Goal: Task Accomplishment & Management: Use online tool/utility

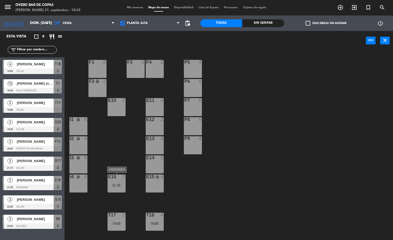
click at [114, 182] on div "E16 2 21:30" at bounding box center [117, 183] width 18 height 18
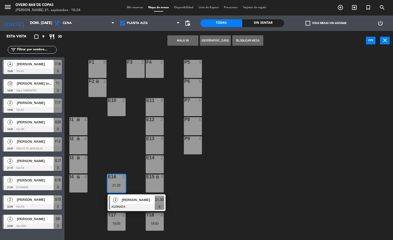
click at [234, 173] on div "P5 4 F1 8 F3 2 F4 2 P6 6 F2 lock 2 P7 6 E10 2 E11 4 P8 6 E12 2 I1 lock 4 P9 4 E…" at bounding box center [230, 146] width 325 height 190
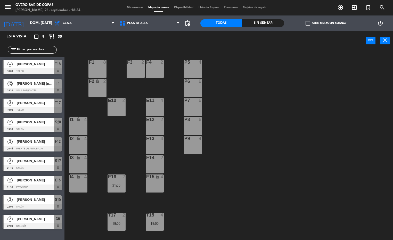
click at [117, 218] on div "T17 2 19:00" at bounding box center [117, 222] width 18 height 18
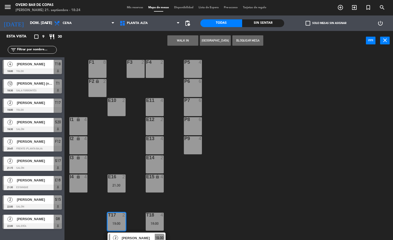
click at [211, 209] on div "P5 4 F1 8 F3 2 F4 2 P6 6 F2 lock 2 P7 6 E10 2 E11 4 P8 6 E12 2 I1 lock 4 P9 4 E…" at bounding box center [230, 146] width 325 height 190
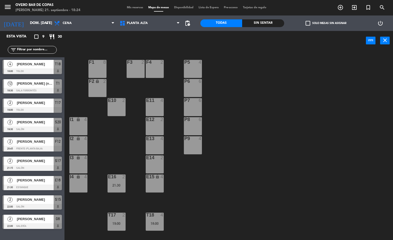
click at [149, 221] on div "T18 4 18:00" at bounding box center [155, 222] width 18 height 18
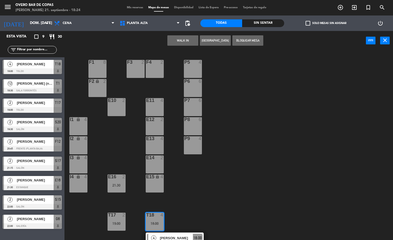
click at [197, 200] on div "P5 4 F1 8 F3 2 F4 2 P6 6 F2 lock 2 P7 6 E10 2 E11 4 P8 6 E12 2 I1 lock 4 P9 4 E…" at bounding box center [230, 146] width 325 height 190
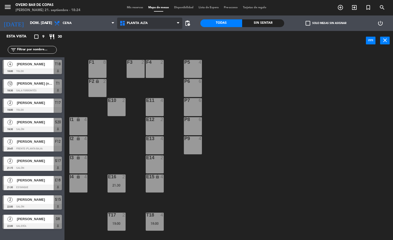
click at [148, 22] on span "Planta Alta" at bounding box center [150, 23] width 66 height 11
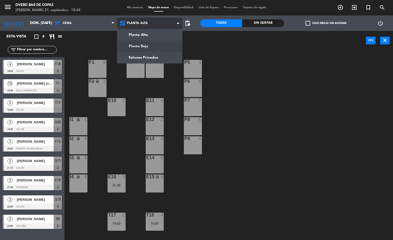
click at [154, 46] on ng-component "menu Overo Bar de [PERSON_NAME] 21. septiembre - 18:24 Mis reservas Mapa de mes…" at bounding box center [196, 120] width 393 height 240
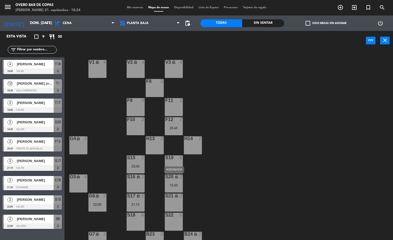
click at [179, 187] on div "S20 lock 2 19:30" at bounding box center [174, 183] width 18 height 18
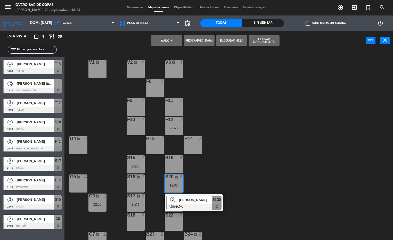
drag, startPoint x: 249, startPoint y: 160, endPoint x: 202, endPoint y: 166, distance: 47.1
click at [248, 160] on div "V1 lock 4 V2 lock 4 V3 lock 4 F8 2 F9 4 F11 2 F10 2 F12 2 20:45 G4 lock 2 H13 2…" at bounding box center [230, 146] width 325 height 190
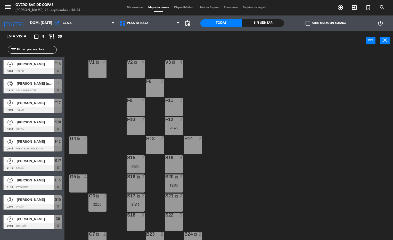
click at [130, 164] on div "S15 2 22:00" at bounding box center [136, 164] width 18 height 18
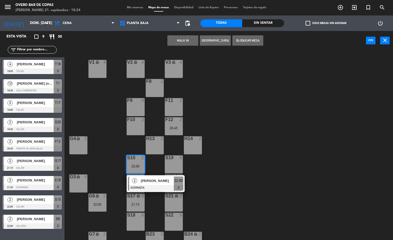
drag, startPoint x: 272, startPoint y: 163, endPoint x: 140, endPoint y: 184, distance: 133.7
click at [272, 163] on div "V1 lock 4 V2 lock 4 V3 lock 4 F8 2 F9 4 F11 2 F10 2 F12 2 20:45 G4 lock 2 H13 2…" at bounding box center [230, 146] width 325 height 190
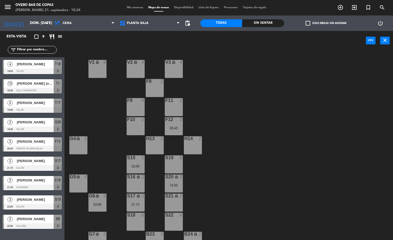
click at [104, 200] on div "G6 lock 2 22:00" at bounding box center [97, 202] width 18 height 18
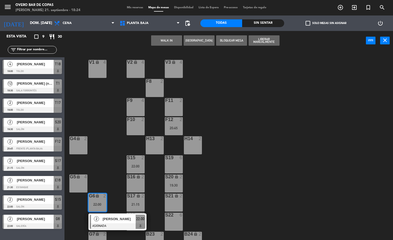
click at [258, 170] on div "V1 lock 4 V2 lock 4 V3 lock 4 F8 2 F9 4 F11 2 F10 2 F12 2 20:45 G4 lock 2 H13 2…" at bounding box center [230, 146] width 325 height 190
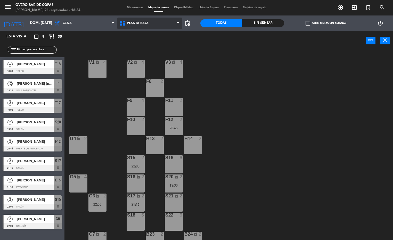
click at [157, 22] on span "Planta Baja" at bounding box center [150, 23] width 66 height 11
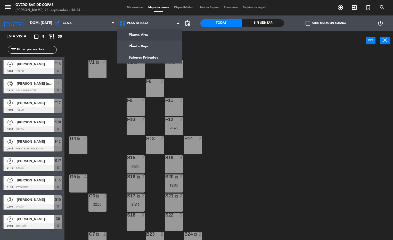
click at [160, 34] on ng-component "menu Overo Bar de [PERSON_NAME] 21. septiembre - 18:24 Mis reservas Mapa de mes…" at bounding box center [196, 120] width 393 height 240
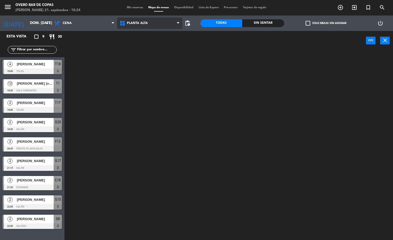
click at [161, 22] on span "Planta Alta" at bounding box center [150, 23] width 66 height 11
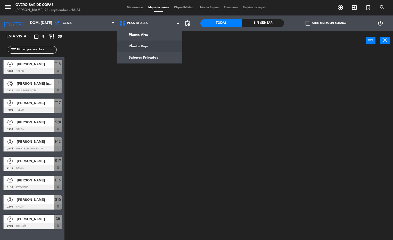
click at [162, 44] on ng-component "menu Overo Bar de [PERSON_NAME] 21. septiembre - 18:24 Mis reservas Mapa de mes…" at bounding box center [196, 120] width 393 height 240
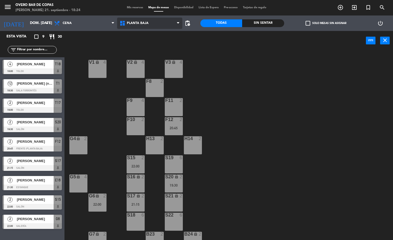
click at [147, 24] on span "Planta Baja" at bounding box center [138, 23] width 22 height 4
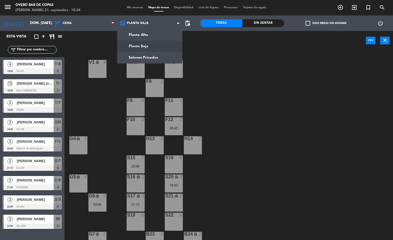
click at [148, 32] on ng-component "menu Overo Bar de [PERSON_NAME] 21. septiembre - 18:24 Mis reservas Mapa de mes…" at bounding box center [196, 120] width 393 height 240
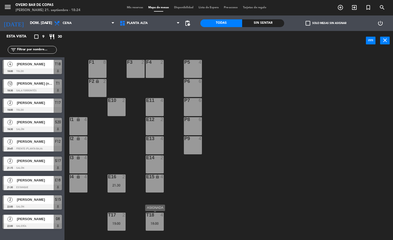
click at [153, 223] on div "18:00" at bounding box center [155, 224] width 18 height 4
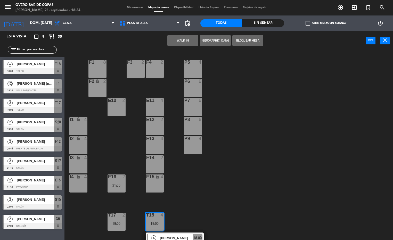
scroll to position [9, 0]
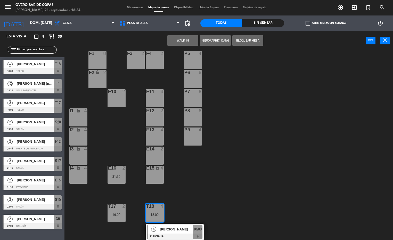
click at [198, 185] on div "P5 4 F1 8 F3 2 F4 2 P6 6 F2 lock 2 P7 6 E10 2 E11 4 P8 6 E12 2 I1 lock 4 P9 4 E…" at bounding box center [230, 146] width 325 height 190
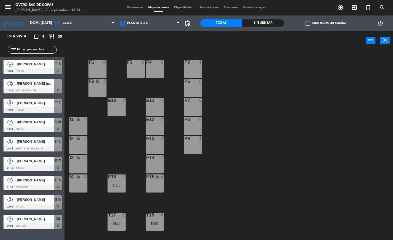
scroll to position [0, 0]
click at [116, 183] on div "21:30" at bounding box center [117, 185] width 18 height 4
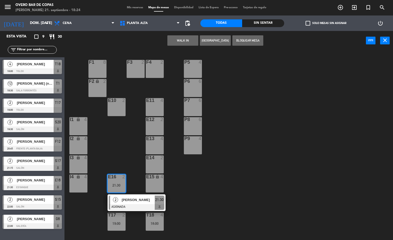
drag, startPoint x: 198, startPoint y: 188, endPoint x: 157, endPoint y: 199, distance: 42.3
click at [198, 188] on div "P5 4 F1 8 F3 2 F4 2 P6 6 F2 lock 2 P7 6 E10 2 E11 4 P8 6 E12 2 I1 lock 4 P9 4 E…" at bounding box center [230, 146] width 325 height 190
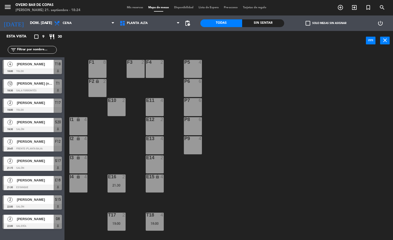
click at [121, 222] on div "19:00" at bounding box center [117, 224] width 18 height 4
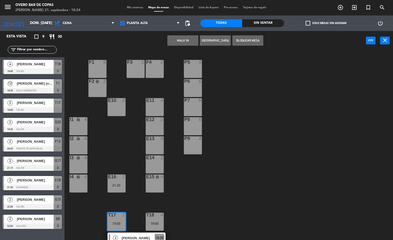
click at [207, 190] on div "P5 4 F1 8 F3 2 F4 2 P6 6 F2 lock 2 P7 6 E10 2 E11 4 P8 6 E12 2 I1 lock 4 P9 4 E…" at bounding box center [230, 146] width 325 height 190
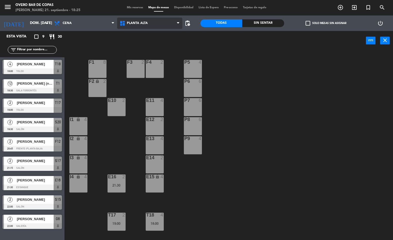
drag, startPoint x: 138, startPoint y: 25, endPoint x: 152, endPoint y: 50, distance: 28.4
click at [138, 25] on span "Planta Alta" at bounding box center [150, 23] width 66 height 11
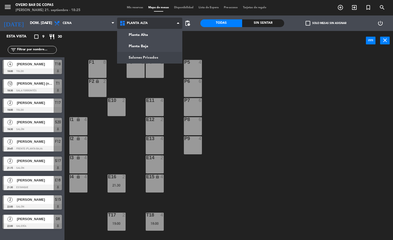
click at [152, 56] on ng-component "menu Overo Bar de [PERSON_NAME] 21. septiembre - 18:25 Mis reservas Mapa de mes…" at bounding box center [196, 120] width 393 height 240
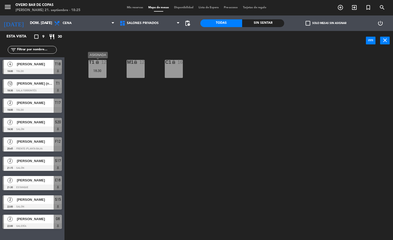
click at [96, 72] on div "18:30" at bounding box center [97, 71] width 18 height 4
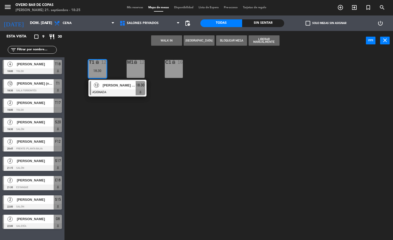
click at [166, 108] on div "T1 lock 12 18:30 12 [PERSON_NAME] (nuevo socio) ASIGNADA 18:30 M1 lock 12 C1 lo…" at bounding box center [230, 146] width 325 height 190
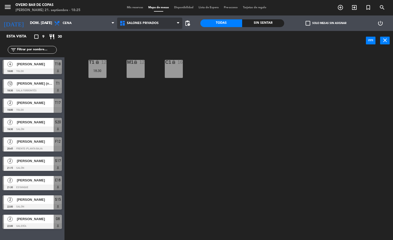
drag, startPoint x: 148, startPoint y: 26, endPoint x: 149, endPoint y: 30, distance: 4.8
click at [149, 26] on span "Salones Privados" at bounding box center [150, 23] width 66 height 11
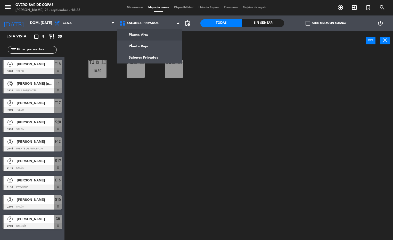
click at [154, 43] on ng-component "menu Overo Bar de [PERSON_NAME] 21. septiembre - 18:25 Mis reservas Mapa de mes…" at bounding box center [196, 120] width 393 height 240
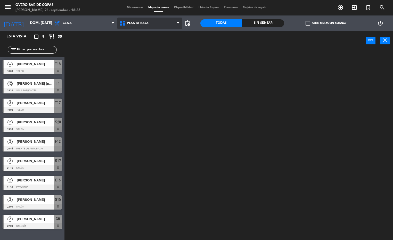
click at [153, 27] on span "Planta Baja" at bounding box center [150, 23] width 66 height 11
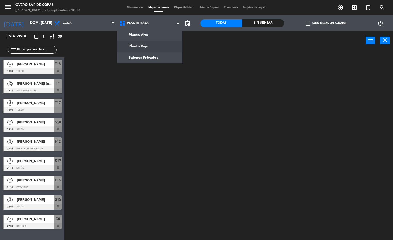
click at [152, 34] on ng-component "menu Overo Bar de [PERSON_NAME] 21. septiembre - 18:25 Mis reservas Mapa de mes…" at bounding box center [196, 120] width 393 height 240
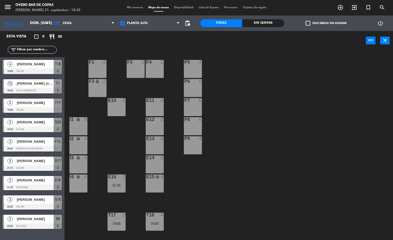
click at [262, 186] on div "P5 4 F1 8 F3 2 F4 2 P6 6 F2 lock 2 P7 6 E10 2 E11 4 P8 6 E12 2 I1 lock 4 P9 4 E…" at bounding box center [230, 146] width 325 height 190
click at [138, 27] on span "Planta Alta" at bounding box center [150, 23] width 66 height 11
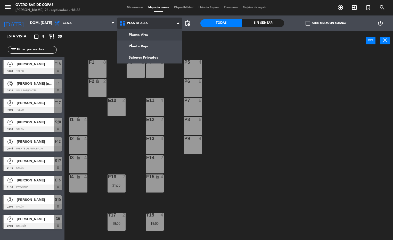
click at [135, 47] on ng-component "menu Overo Bar de [PERSON_NAME] 21. septiembre - 18:28 Mis reservas Mapa de mes…" at bounding box center [196, 120] width 393 height 240
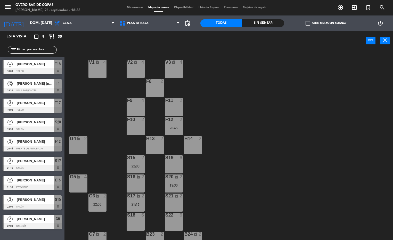
click at [171, 121] on div at bounding box center [173, 119] width 9 height 5
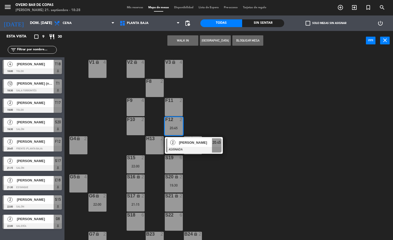
click at [317, 134] on div "V1 lock 4 V2 lock 4 V3 lock 4 F8 2 F9 4 F11 2 F10 2 F12 2 20:45 2 [PERSON_NAME]…" at bounding box center [230, 146] width 325 height 190
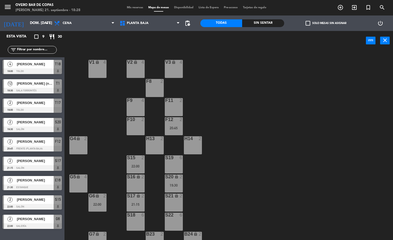
click at [168, 128] on div "20:45" at bounding box center [174, 128] width 18 height 4
click at [221, 178] on div "V1 lock 4 V2 lock 4 V3 lock 4 F8 2 F9 4 F11 2 F10 2 F12 2 20:45 G4 lock 2 H13 2…" at bounding box center [230, 146] width 325 height 190
click at [98, 201] on div "G6 lock 2 22:00" at bounding box center [97, 202] width 18 height 18
click at [264, 177] on div "V1 lock 4 V2 lock 4 V3 lock 4 F8 2 F9 4 F11 2 F10 2 F12 2 20:45 G4 lock 2 H13 2…" at bounding box center [230, 146] width 325 height 190
click at [127, 175] on div "S16" at bounding box center [127, 176] width 0 height 5
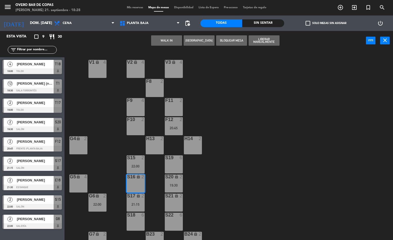
click at [247, 174] on div "V1 lock 4 V2 lock 4 V3 lock 4 F8 2 F9 4 F11 2 F10 2 F12 2 20:45 G4 lock 2 H13 2…" at bounding box center [230, 146] width 325 height 190
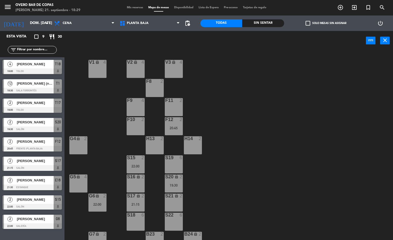
click at [138, 179] on div "S16 lock 2" at bounding box center [136, 183] width 18 height 18
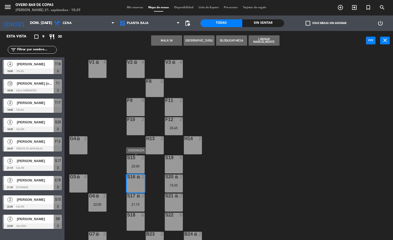
click at [138, 164] on div "22:00" at bounding box center [136, 166] width 18 height 4
click at [165, 40] on button "Mover" at bounding box center [166, 40] width 31 height 10
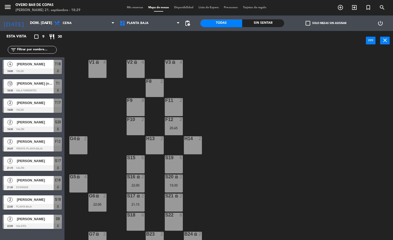
click at [172, 125] on div "F12 2 20:45" at bounding box center [174, 126] width 18 height 18
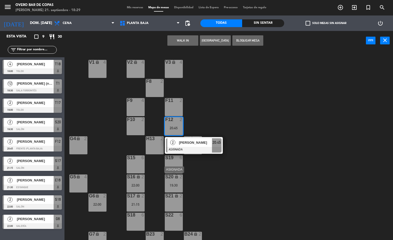
click at [172, 197] on div "lock" at bounding box center [173, 195] width 9 height 5
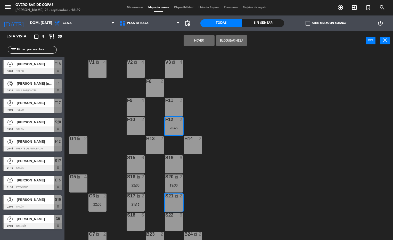
click at [197, 36] on button "Mover" at bounding box center [199, 40] width 31 height 10
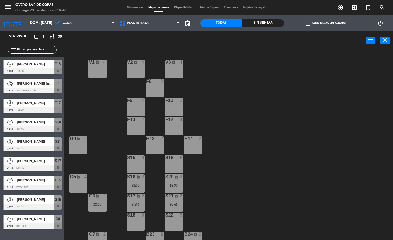
click at [258, 145] on div "V1 lock 4 V2 lock 4 V3 lock 4 F8 2 F9 4 F11 2 F10 2 F12 4 G4 lock 2 H13 2 H14 2…" at bounding box center [230, 146] width 325 height 190
click at [29, 19] on input "dom. [DATE]" at bounding box center [51, 23] width 49 height 9
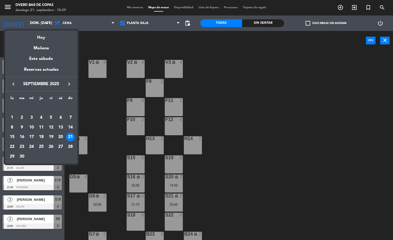
click at [11, 147] on div "22" at bounding box center [12, 146] width 9 height 9
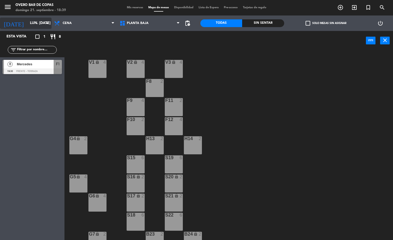
click at [30, 22] on input "lun. [DATE]" at bounding box center [51, 23] width 49 height 9
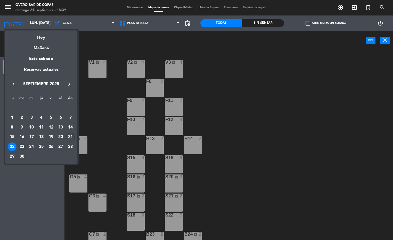
click at [22, 146] on div "23" at bounding box center [22, 146] width 9 height 9
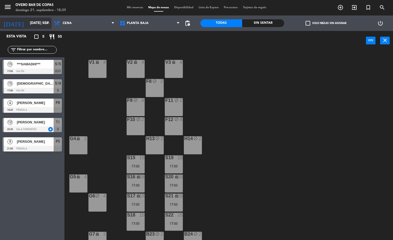
click at [37, 22] on input "[DATE] sep." at bounding box center [51, 23] width 49 height 9
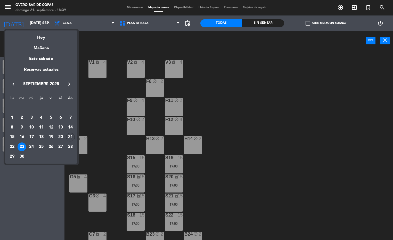
click at [36, 178] on div at bounding box center [196, 120] width 393 height 240
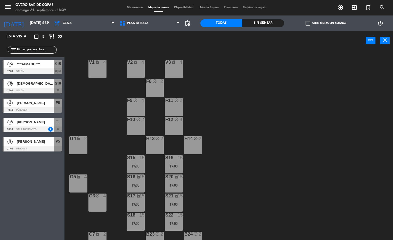
click at [39, 71] on div at bounding box center [32, 71] width 59 height 6
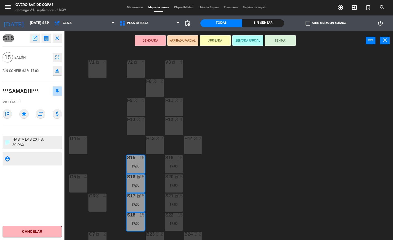
click at [33, 37] on icon "open_in_new" at bounding box center [35, 38] width 6 height 6
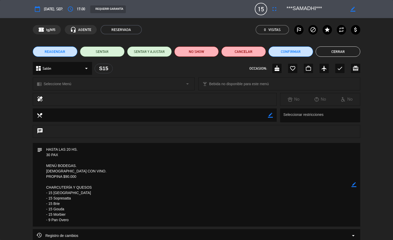
click at [330, 50] on button "Cerrar" at bounding box center [338, 51] width 45 height 10
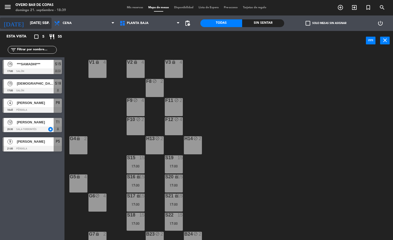
click at [27, 21] on input "[DATE] sep." at bounding box center [51, 23] width 49 height 9
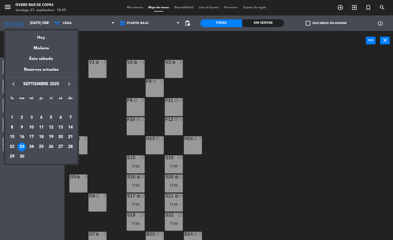
click at [33, 146] on div "24" at bounding box center [31, 146] width 9 height 9
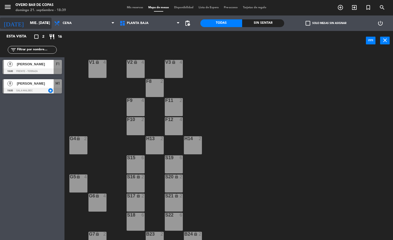
click at [32, 23] on input "mié. [DATE]" at bounding box center [51, 23] width 49 height 9
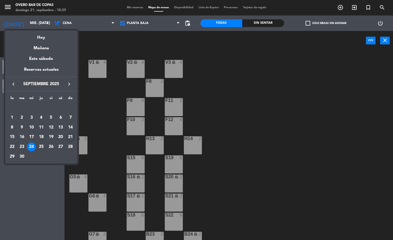
click at [40, 145] on div "25" at bounding box center [41, 146] width 9 height 9
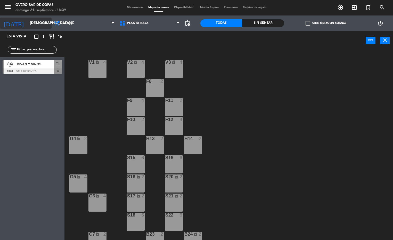
click at [27, 23] on input "[DEMOGRAPHIC_DATA] [DATE]" at bounding box center [51, 23] width 49 height 9
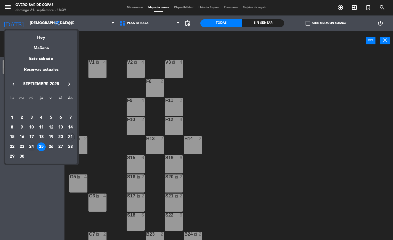
click at [27, 149] on div "24" at bounding box center [31, 146] width 9 height 9
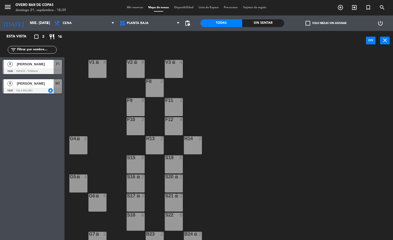
click at [29, 17] on div "[DATE] mié. [DATE] arrow_drop_down" at bounding box center [26, 22] width 52 height 15
click at [27, 21] on input "mié. [DATE]" at bounding box center [51, 23] width 49 height 9
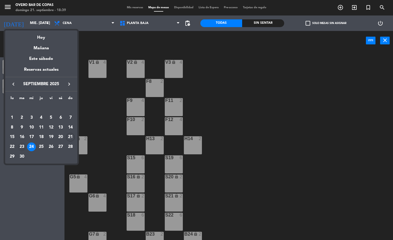
click at [19, 142] on td "23" at bounding box center [22, 147] width 10 height 10
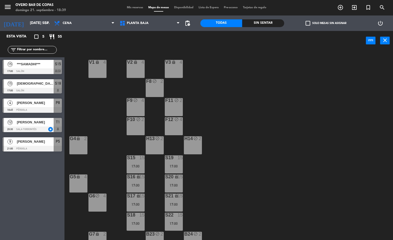
click at [21, 68] on div "***SAMADHI***" at bounding box center [34, 64] width 37 height 9
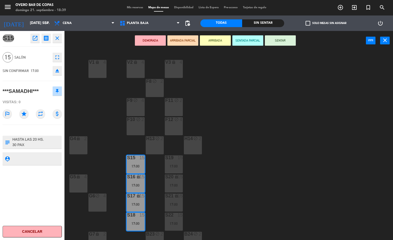
click at [34, 38] on icon "open_in_new" at bounding box center [35, 38] width 6 height 6
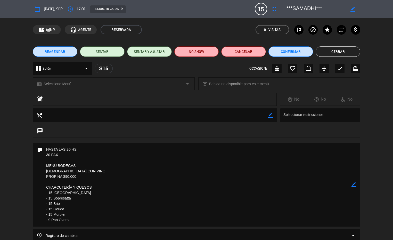
click at [333, 54] on button "Cerrar" at bounding box center [338, 51] width 45 height 10
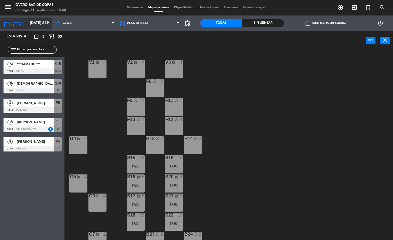
click at [27, 20] on input "[DATE] sep." at bounding box center [51, 23] width 49 height 9
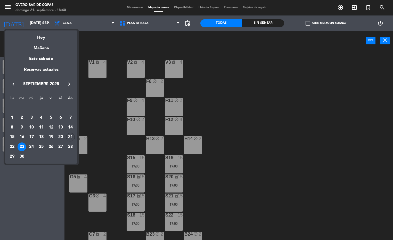
click at [44, 204] on div at bounding box center [196, 120] width 393 height 240
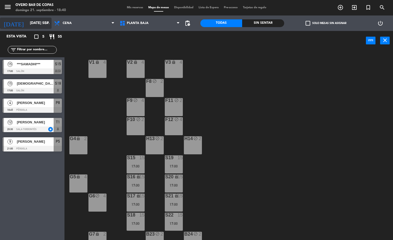
click at [32, 25] on input "[DATE] sep." at bounding box center [51, 23] width 49 height 9
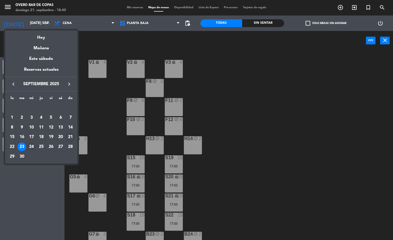
click at [32, 145] on div "24" at bounding box center [31, 146] width 9 height 9
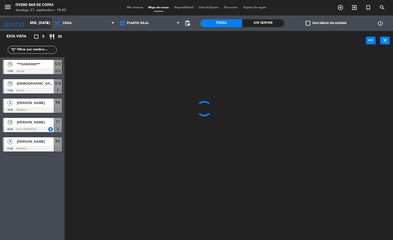
click at [28, 26] on input "mié. [DATE]" at bounding box center [51, 23] width 49 height 9
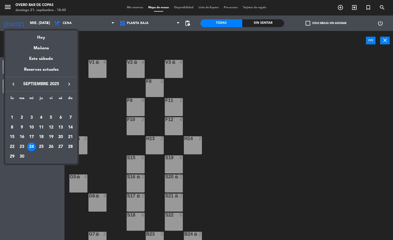
click at [40, 174] on div at bounding box center [196, 120] width 393 height 240
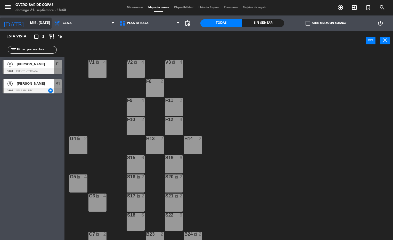
click at [33, 22] on input "mié. [DATE]" at bounding box center [51, 23] width 49 height 9
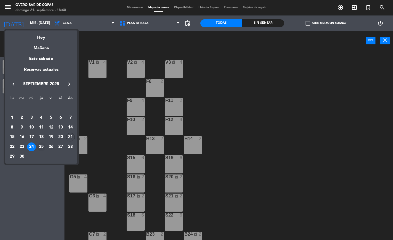
click at [43, 146] on div "25" at bounding box center [41, 146] width 9 height 9
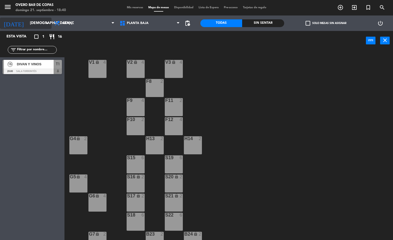
click at [31, 25] on input "[DEMOGRAPHIC_DATA] [DATE]" at bounding box center [51, 23] width 49 height 9
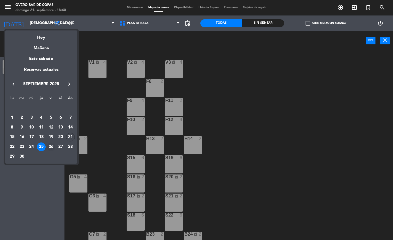
click at [49, 149] on div "26" at bounding box center [51, 146] width 9 height 9
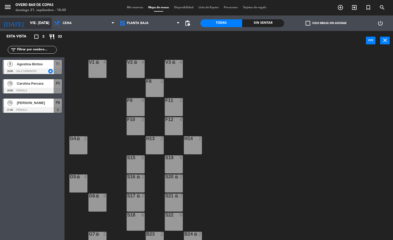
click at [35, 23] on input "vie. [DATE]" at bounding box center [51, 23] width 49 height 9
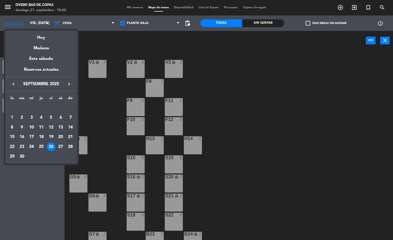
click at [37, 188] on div at bounding box center [196, 120] width 393 height 240
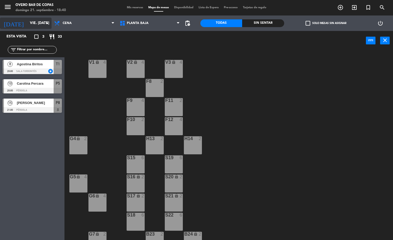
click at [36, 20] on input "vie. [DATE]" at bounding box center [51, 23] width 49 height 9
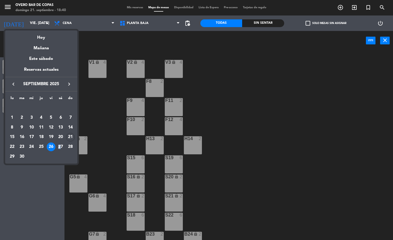
click at [60, 144] on div "27" at bounding box center [60, 146] width 9 height 9
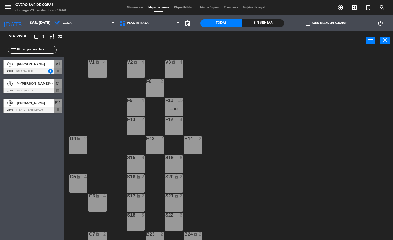
click at [39, 85] on span "***[PERSON_NAME]***" at bounding box center [35, 83] width 37 height 5
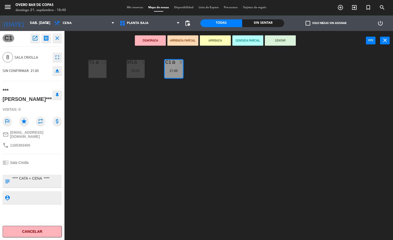
click at [36, 39] on icon "open_in_new" at bounding box center [35, 38] width 6 height 6
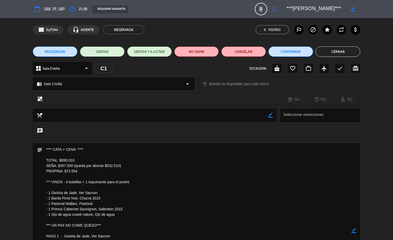
click at [331, 50] on button "Cerrar" at bounding box center [338, 51] width 45 height 10
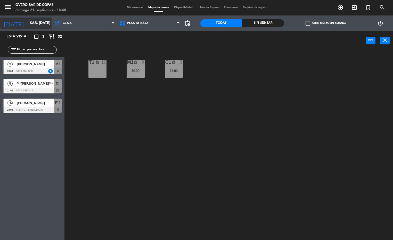
click at [34, 24] on input "sáb. [DATE]" at bounding box center [51, 23] width 49 height 9
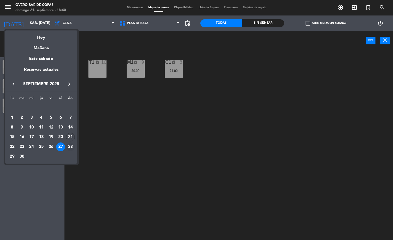
click at [68, 145] on div "28" at bounding box center [70, 146] width 9 height 9
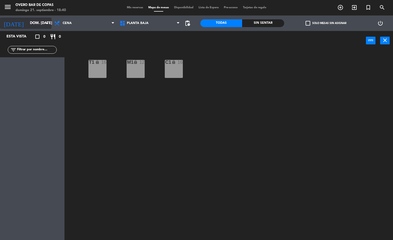
click at [35, 22] on input "dom. [DATE]" at bounding box center [51, 23] width 49 height 9
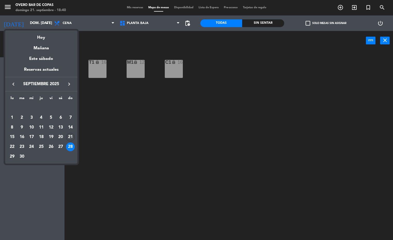
click at [12, 157] on div "29" at bounding box center [12, 156] width 9 height 9
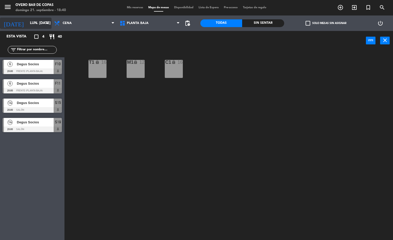
click at [27, 23] on input "lun. [DATE]" at bounding box center [51, 23] width 49 height 9
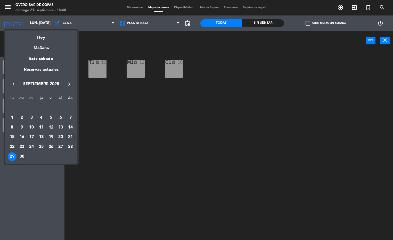
click at [22, 159] on div "30" at bounding box center [22, 156] width 9 height 9
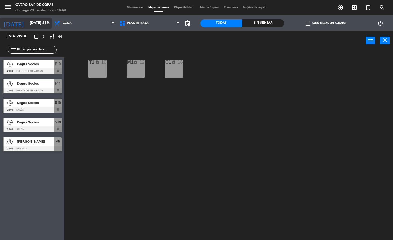
click at [36, 22] on input "[DATE] sep." at bounding box center [51, 23] width 49 height 9
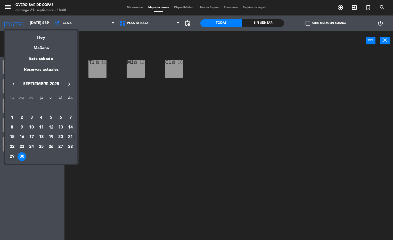
click at [10, 156] on div "29" at bounding box center [12, 156] width 9 height 9
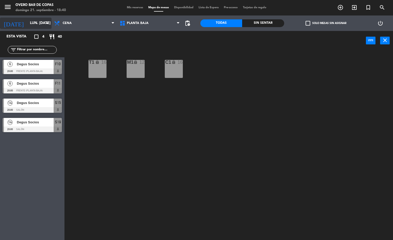
click at [30, 26] on input "lun. [DATE]" at bounding box center [51, 23] width 49 height 9
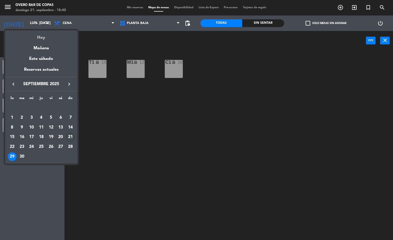
click at [35, 40] on div "Hoy" at bounding box center [41, 35] width 72 height 11
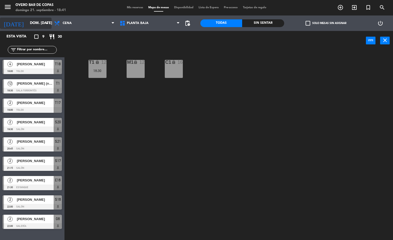
click at [33, 27] on input "dom. [DATE]" at bounding box center [51, 23] width 49 height 9
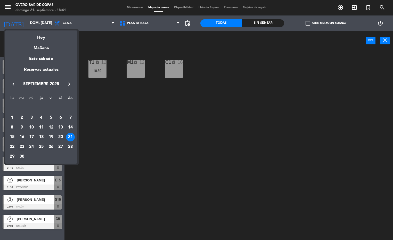
click at [21, 146] on div "23" at bounding box center [22, 146] width 9 height 9
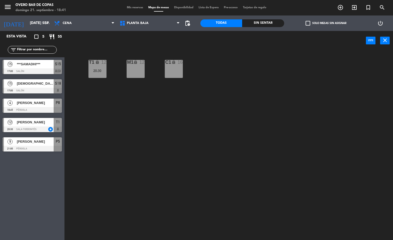
click at [35, 65] on span "***SAMADHI***" at bounding box center [35, 63] width 37 height 5
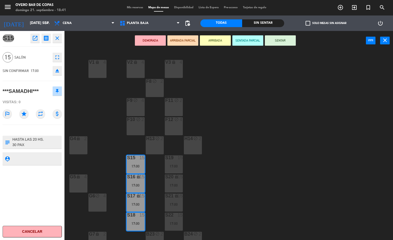
click at [32, 39] on icon "open_in_new" at bounding box center [35, 38] width 6 height 6
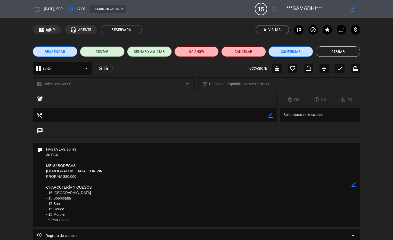
click at [337, 47] on button "Cerrar" at bounding box center [338, 51] width 45 height 10
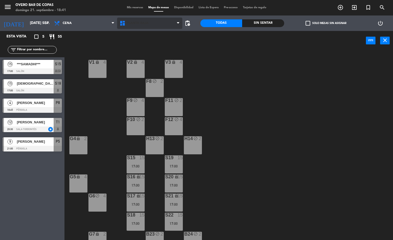
click at [142, 24] on span "Planta Baja" at bounding box center [138, 23] width 22 height 4
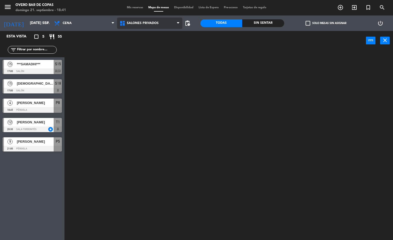
click at [147, 56] on ng-component "menu Overo Bar de [PERSON_NAME] 21. septiembre - 18:41 Mis reservas Mapa de mes…" at bounding box center [196, 120] width 393 height 240
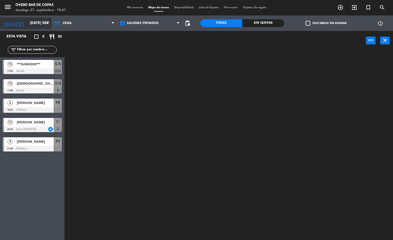
click at [39, 20] on input "[DATE] sep." at bounding box center [51, 23] width 49 height 9
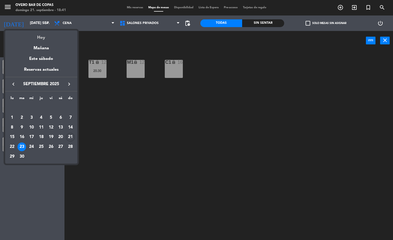
click at [44, 38] on div "Hoy" at bounding box center [41, 35] width 72 height 11
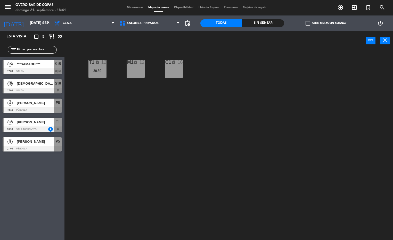
type input "dom. [DATE]"
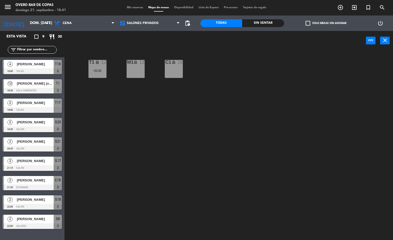
click at [135, 73] on div "M1 lock 12" at bounding box center [136, 69] width 18 height 18
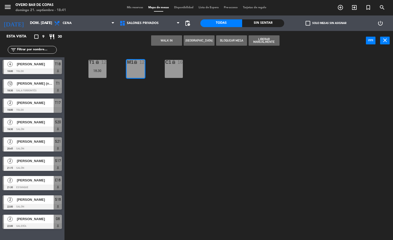
click at [165, 44] on button "WALK IN" at bounding box center [166, 40] width 31 height 10
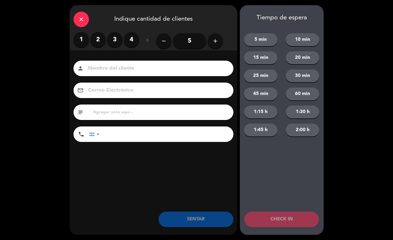
click at [185, 39] on input "5" at bounding box center [190, 40] width 34 height 15
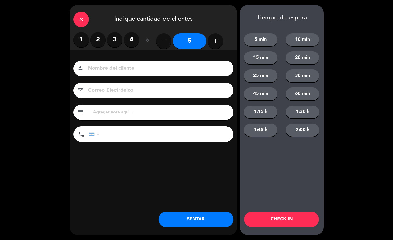
click at [129, 68] on input at bounding box center [156, 68] width 139 height 9
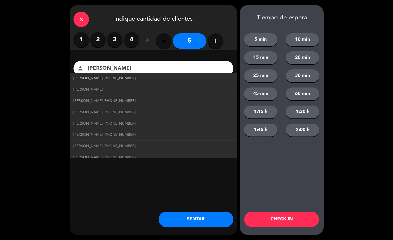
click at [125, 80] on span "[PERSON_NAME] [PHONE_NUMBER]" at bounding box center [105, 78] width 62 height 6
type input "[PERSON_NAME]"
type input "[PHONE_NUMBER]"
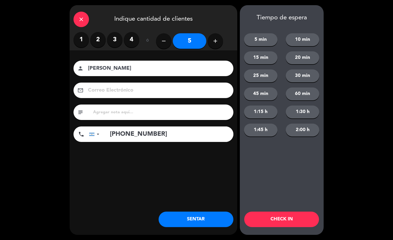
click at [156, 66] on input "[PERSON_NAME]" at bounding box center [156, 68] width 139 height 9
type input "D"
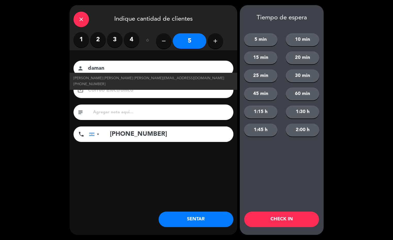
drag, startPoint x: 132, startPoint y: 70, endPoint x: 109, endPoint y: 66, distance: 23.3
click at [109, 67] on input "daman" at bounding box center [156, 68] width 139 height 9
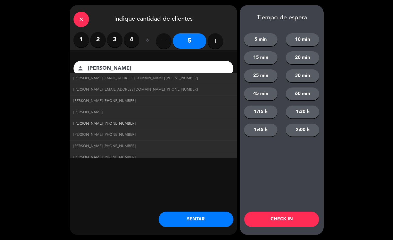
click at [111, 125] on span "[PERSON_NAME] [PHONE_NUMBER]" at bounding box center [105, 124] width 62 height 6
type input "[PERSON_NAME]"
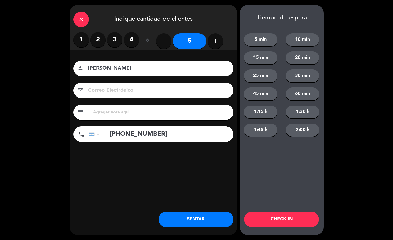
click at [218, 218] on button "SENTAR" at bounding box center [196, 218] width 75 height 15
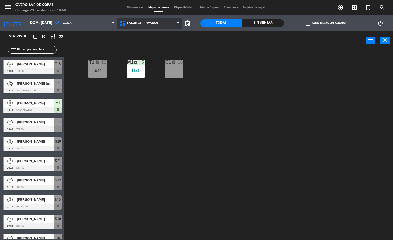
click at [127, 21] on span "Salones Privados" at bounding box center [143, 23] width 32 height 4
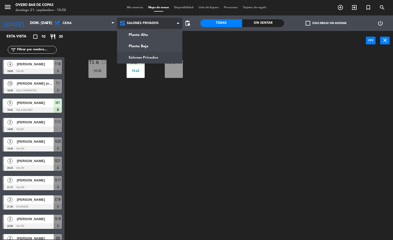
click at [136, 59] on ng-component "menu Overo Bar de [PERSON_NAME] 21. septiembre - 18:58 Mis reservas Mapa de mes…" at bounding box center [196, 120] width 393 height 240
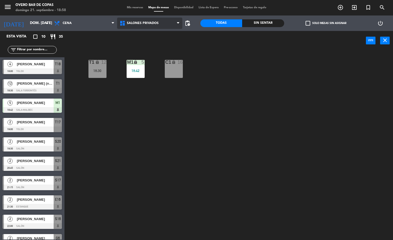
click at [147, 27] on span "Salones Privados" at bounding box center [150, 23] width 66 height 11
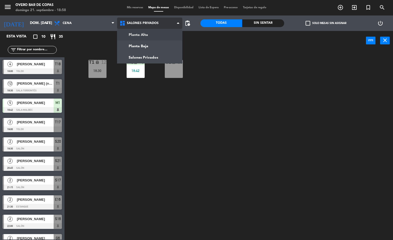
click at [146, 33] on ng-component "menu Overo Bar de [PERSON_NAME] 21. septiembre - 18:58 Mis reservas Mapa de mes…" at bounding box center [196, 120] width 393 height 240
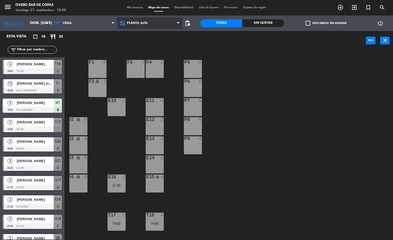
click at [133, 24] on span "Planta Alta" at bounding box center [137, 23] width 21 height 4
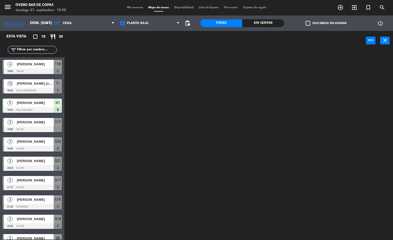
click at [142, 44] on ng-component "menu Overo Bar de [PERSON_NAME] 21. septiembre - 18:58 Mis reservas Mapa de mes…" at bounding box center [196, 120] width 393 height 240
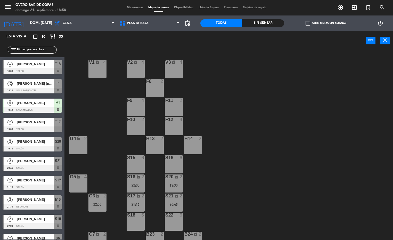
scroll to position [9, 0]
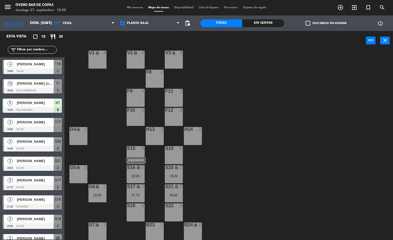
click at [136, 177] on div "22:00" at bounding box center [136, 176] width 18 height 4
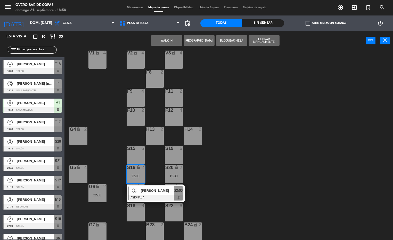
click at [135, 156] on div "S15 6" at bounding box center [136, 155] width 18 height 18
click at [215, 126] on div "V1 lock 4 V2 lock 4 V3 lock 4 F8 2 F9 4 F11 2 F10 2 F12 4 G4 lock 2 H13 2 H14 2…" at bounding box center [230, 146] width 325 height 190
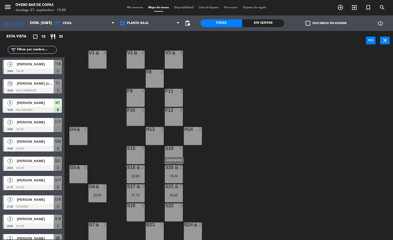
click at [179, 173] on div "S20 lock 2 19:30" at bounding box center [174, 174] width 18 height 18
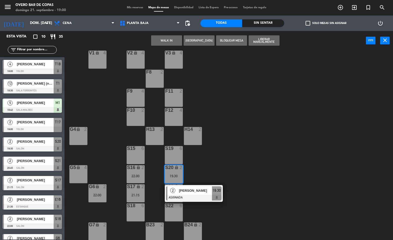
click at [134, 212] on div "S18 6" at bounding box center [136, 212] width 18 height 18
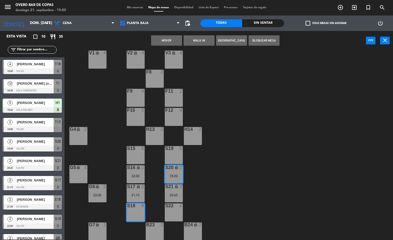
click at [169, 42] on button "Mover" at bounding box center [166, 40] width 31 height 10
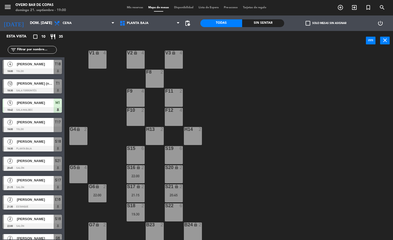
click at [139, 193] on div "21:15" at bounding box center [136, 195] width 18 height 4
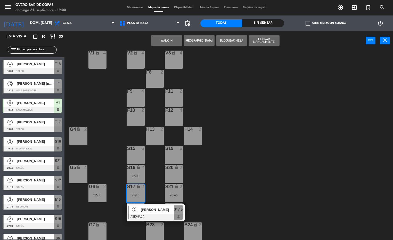
click at [171, 153] on div "S19 6" at bounding box center [174, 155] width 18 height 18
click at [168, 37] on button "Mover" at bounding box center [166, 40] width 31 height 10
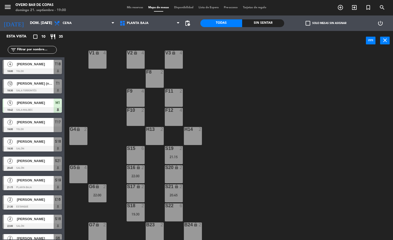
click at [133, 169] on div "lock" at bounding box center [135, 167] width 9 height 5
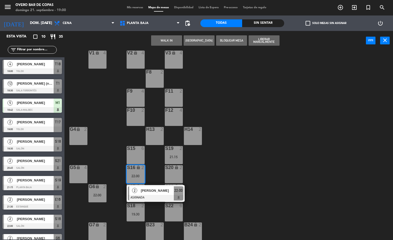
click at [136, 154] on div "S15 6" at bounding box center [136, 155] width 18 height 18
click at [179, 38] on button "Mover" at bounding box center [166, 40] width 31 height 10
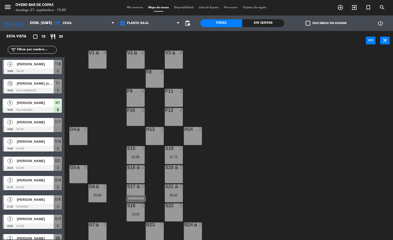
click at [133, 213] on div "19:30" at bounding box center [136, 214] width 18 height 4
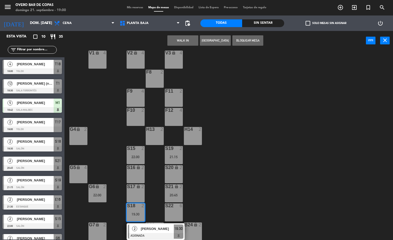
click at [136, 195] on div "S17 lock 2" at bounding box center [136, 193] width 18 height 18
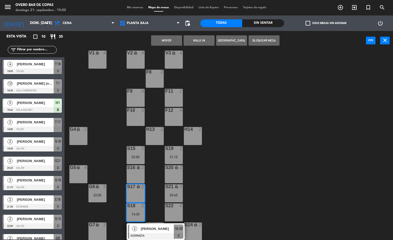
click at [170, 38] on button "Mover" at bounding box center [166, 40] width 31 height 10
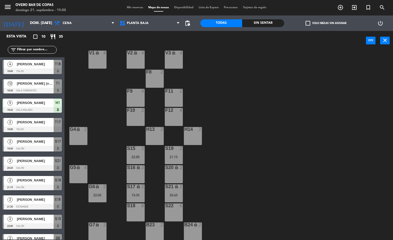
click at [245, 178] on div "V1 lock 4 V2 lock 4 V3 lock 4 F8 2 F9 4 F11 2 F10 2 F12 4 G4 lock 2 H13 2 H14 2…" at bounding box center [230, 146] width 325 height 190
click at [138, 96] on div "F9 4" at bounding box center [136, 98] width 18 height 18
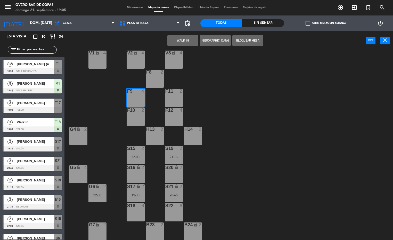
click at [181, 40] on button "WALK IN" at bounding box center [182, 40] width 31 height 10
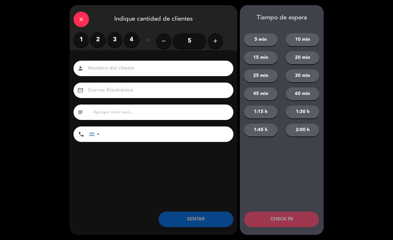
click at [130, 36] on label "4" at bounding box center [131, 39] width 15 height 15
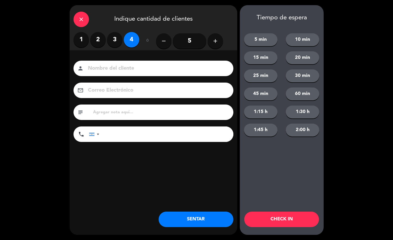
click at [202, 219] on button "SENTAR" at bounding box center [196, 218] width 75 height 15
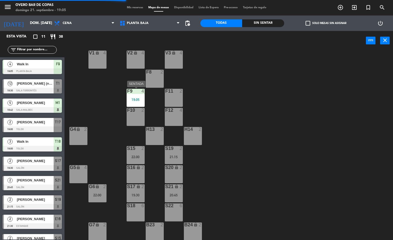
click at [132, 101] on div "19:05" at bounding box center [136, 100] width 18 height 4
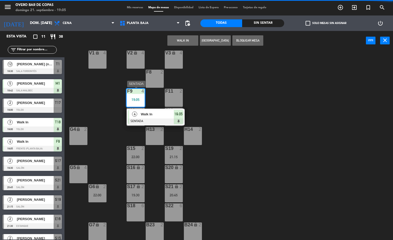
click at [138, 119] on div at bounding box center [155, 121] width 55 height 6
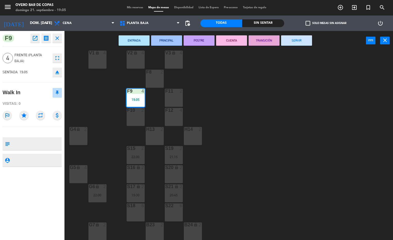
click at [143, 112] on div "2" at bounding box center [142, 110] width 3 height 5
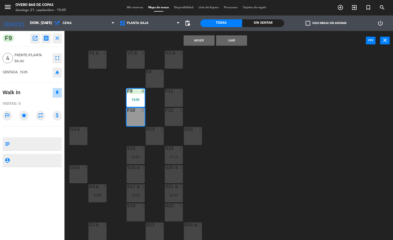
click at [242, 40] on button "Unir" at bounding box center [231, 40] width 31 height 10
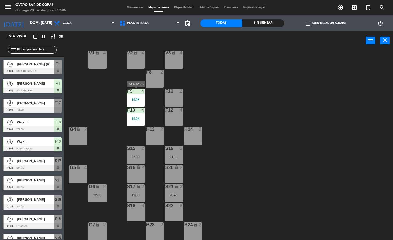
click at [140, 92] on div "4" at bounding box center [144, 91] width 9 height 5
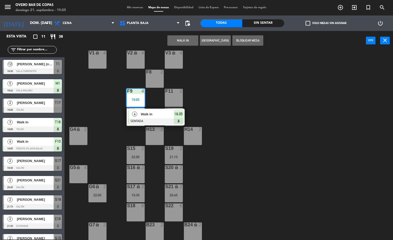
click at [166, 92] on div "F11" at bounding box center [165, 91] width 0 height 5
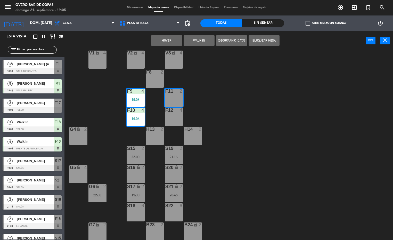
click at [179, 39] on button "Mover" at bounding box center [166, 40] width 31 height 10
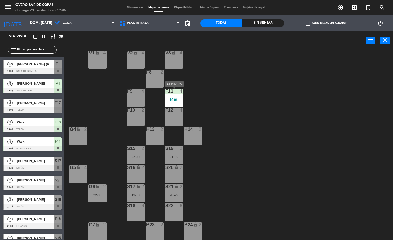
click at [173, 94] on div "F11 4 19:05" at bounding box center [174, 98] width 18 height 18
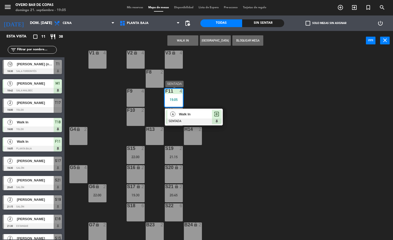
click at [180, 112] on span "Walk In" at bounding box center [195, 113] width 33 height 5
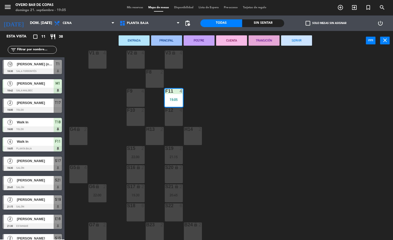
click at [178, 116] on div "F12 4" at bounding box center [174, 117] width 18 height 18
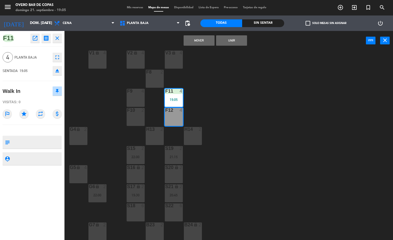
click at [239, 40] on button "Unir" at bounding box center [231, 40] width 31 height 10
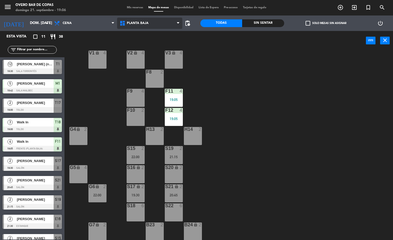
click at [139, 22] on span "Planta Baja" at bounding box center [138, 23] width 22 height 4
click at [207, 58] on div "V1 lock 4 V2 lock 4 V3 lock 4 F8 2 F9 4 F11 4 19:05 F10 2 F12 4 19:05 G4 lock 2…" at bounding box center [230, 146] width 325 height 190
click at [173, 195] on div "20:45" at bounding box center [174, 195] width 18 height 4
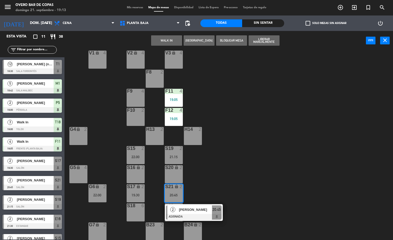
click at [138, 167] on icon "lock" at bounding box center [138, 167] width 4 height 4
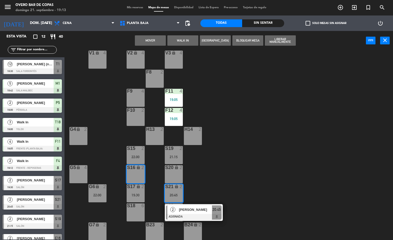
click at [151, 36] on button "Mover" at bounding box center [150, 40] width 31 height 10
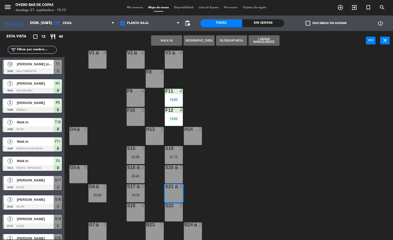
click at [162, 42] on button "WALK IN" at bounding box center [166, 40] width 31 height 10
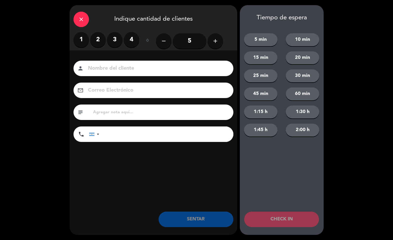
click at [87, 37] on label "1" at bounding box center [81, 39] width 15 height 15
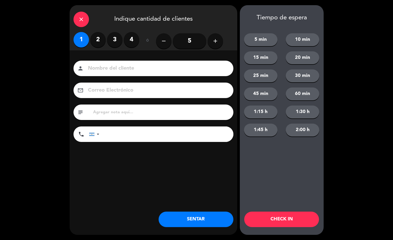
click at [181, 217] on button "SENTAR" at bounding box center [196, 218] width 75 height 15
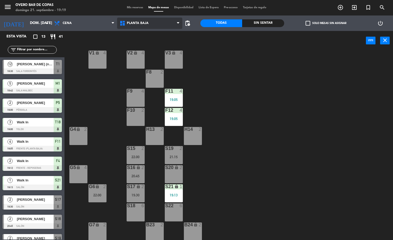
click at [132, 26] on span "Planta Baja" at bounding box center [150, 23] width 66 height 11
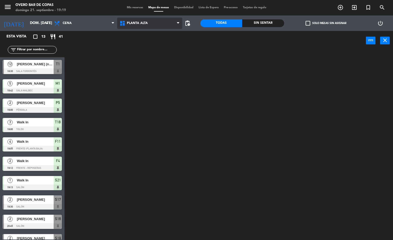
click at [138, 34] on ng-component "menu Overo Bar de [PERSON_NAME] 21. septiembre - 19:19 Mis reservas Mapa de mes…" at bounding box center [196, 120] width 393 height 240
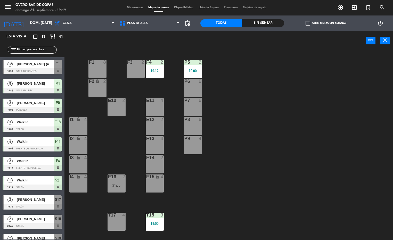
click at [121, 216] on div "4" at bounding box center [125, 215] width 9 height 5
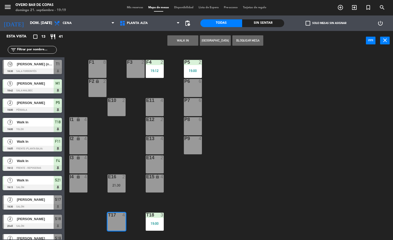
click at [212, 44] on button "[GEOGRAPHIC_DATA]" at bounding box center [215, 40] width 31 height 10
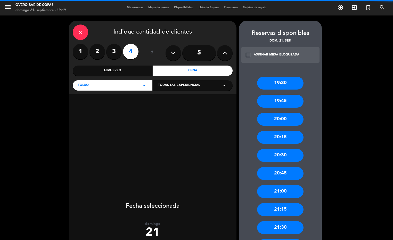
click at [94, 51] on label "2" at bounding box center [96, 51] width 15 height 15
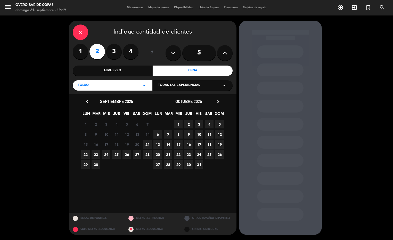
click at [146, 143] on span "21" at bounding box center [147, 144] width 9 height 9
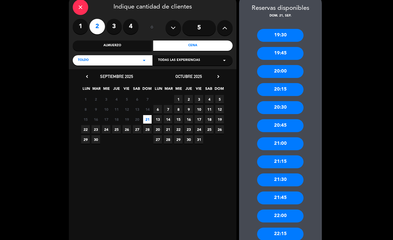
scroll to position [39, 0]
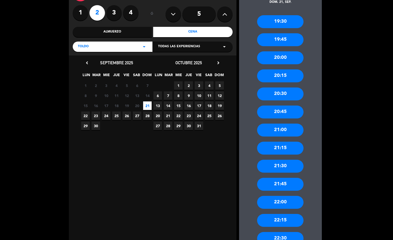
click at [276, 144] on div "21:15" at bounding box center [280, 148] width 46 height 13
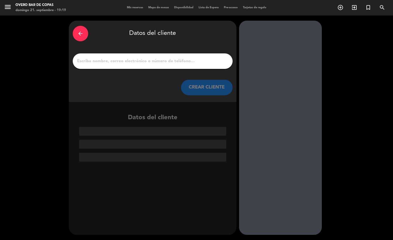
click at [179, 61] on input "1" at bounding box center [153, 61] width 152 height 7
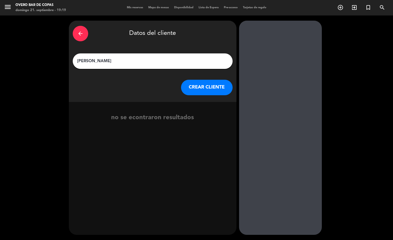
type input "[PERSON_NAME]"
click at [200, 86] on button "CREAR CLIENTE" at bounding box center [207, 87] width 52 height 15
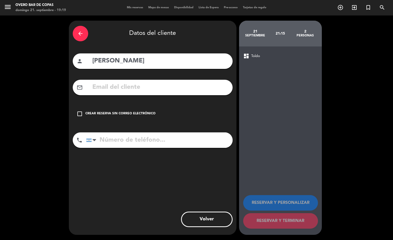
click at [84, 116] on div "check_box_outline_blank Crear reserva sin correo electrónico" at bounding box center [153, 113] width 160 height 15
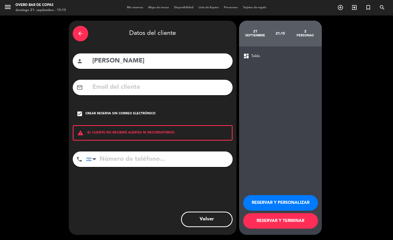
click at [276, 218] on button "RESERVAR Y TERMINAR" at bounding box center [280, 220] width 75 height 15
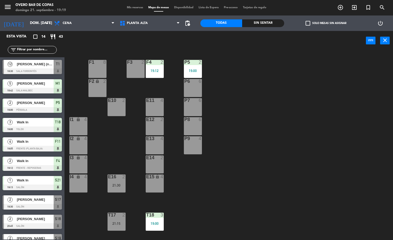
click at [247, 166] on div "P5 2 19:00 F1 8 F3 2 F4 2 19:12 P6 6 F2 lock 2 P7 6 E10 2 E11 4 P8 6 E12 2 I1 l…" at bounding box center [230, 146] width 325 height 190
click at [140, 23] on span "Planta Alta" at bounding box center [137, 23] width 21 height 4
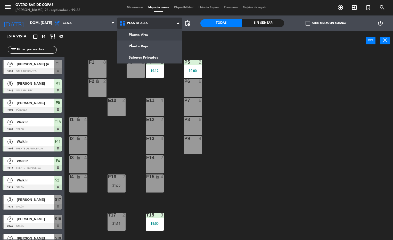
click at [138, 47] on ng-component "menu Overo Bar de [PERSON_NAME] 21. septiembre - 19:23 Mis reservas Mapa de mes…" at bounding box center [196, 120] width 393 height 240
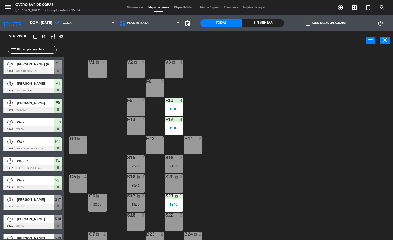
click at [131, 185] on div "20:45" at bounding box center [136, 185] width 18 height 4
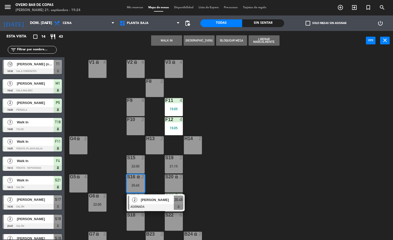
click at [192, 151] on div "H14 2" at bounding box center [193, 145] width 18 height 18
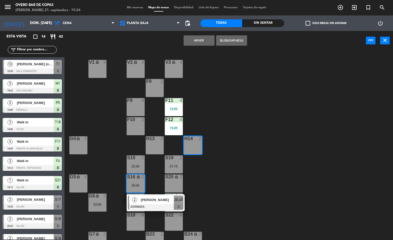
click at [192, 43] on button "Mover" at bounding box center [199, 40] width 31 height 10
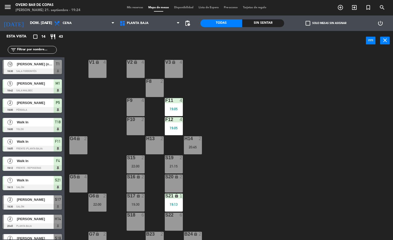
click at [190, 146] on div "20:45" at bounding box center [193, 147] width 18 height 4
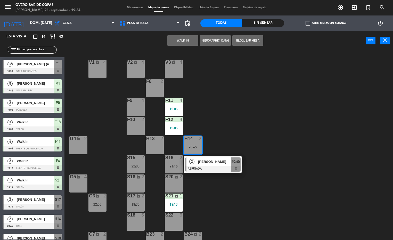
click at [214, 203] on div "V1 lock 4 V2 lock 4 V3 lock 4 F8 2 F9 4 F11 4 19:05 F10 2 F12 4 19:05 G4 lock 2…" at bounding box center [230, 146] width 325 height 190
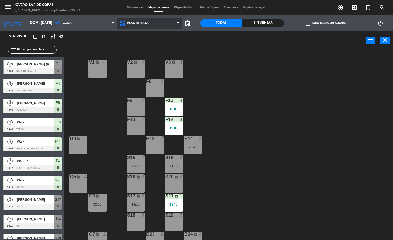
click at [144, 22] on span "Planta Baja" at bounding box center [138, 23] width 22 height 4
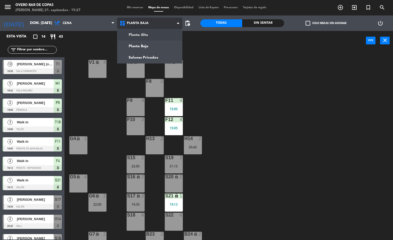
click at [144, 30] on div "Planta Alta Planta Baja Salones Privados Planta [GEOGRAPHIC_DATA] [GEOGRAPHIC_D…" at bounding box center [150, 22] width 66 height 15
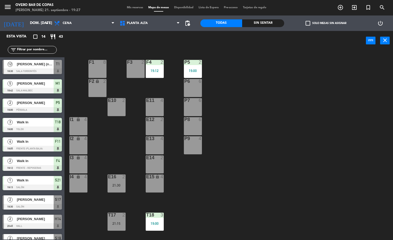
click at [157, 222] on div "19:00" at bounding box center [155, 224] width 18 height 4
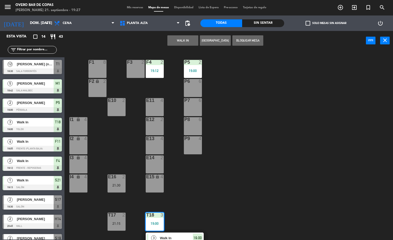
drag, startPoint x: 234, startPoint y: 190, endPoint x: 173, endPoint y: 67, distance: 137.1
click at [234, 190] on div "P5 2 19:00 F1 8 F3 2 F4 2 19:12 P6 6 F2 lock 2 P7 6 E10 2 E11 4 P8 6 E12 2 I1 l…" at bounding box center [230, 146] width 325 height 190
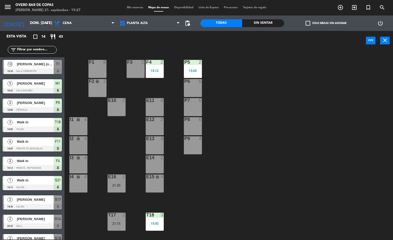
click at [148, 30] on div "Planta Alta Planta Baja Salones Privados Planta [GEOGRAPHIC_DATA] [GEOGRAPHIC_D…" at bounding box center [150, 22] width 66 height 15
click at [153, 24] on span "Planta Alta" at bounding box center [150, 23] width 66 height 11
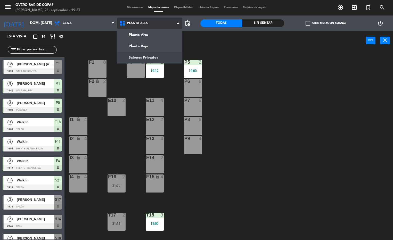
click at [153, 56] on ng-component "menu Overo Bar de [PERSON_NAME] 21. septiembre - 19:27 Mis reservas Mapa de mes…" at bounding box center [196, 120] width 393 height 240
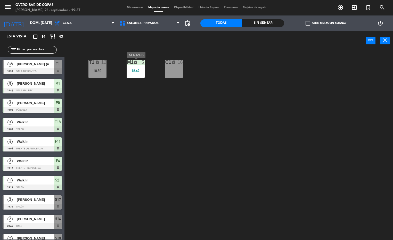
click at [138, 70] on div "18:42" at bounding box center [136, 71] width 18 height 4
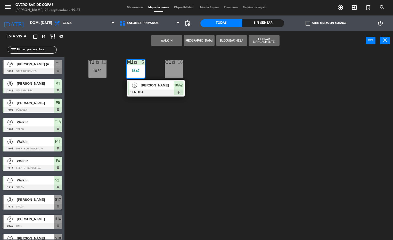
click at [259, 116] on div "T1 lock 12 18:30 M1 lock 5 18:42 5 [PERSON_NAME] SENTADA 18:42 C1 lock 16" at bounding box center [230, 146] width 325 height 190
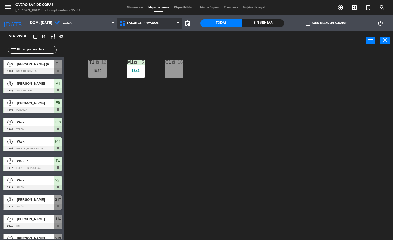
click at [137, 25] on span "Salones Privados" at bounding box center [150, 23] width 66 height 11
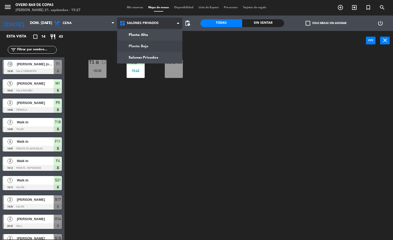
click at [145, 44] on ng-component "menu Overo Bar de [PERSON_NAME] 21. septiembre - 19:27 Mis reservas Mapa de mes…" at bounding box center [196, 120] width 393 height 240
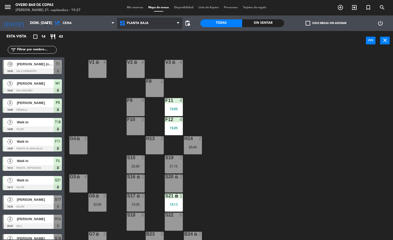
click at [166, 26] on span "Planta Baja" at bounding box center [150, 23] width 66 height 11
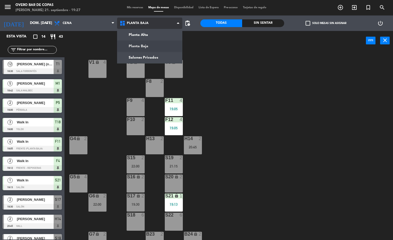
click at [164, 30] on div "Planta Alta Planta Baja Salones Privados Planta [GEOGRAPHIC_DATA] [GEOGRAPHIC_D…" at bounding box center [150, 22] width 66 height 15
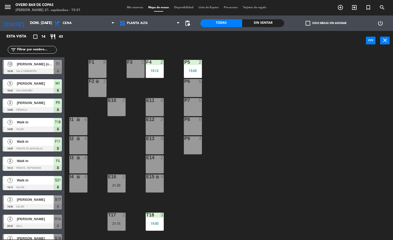
click at [128, 29] on div "Planta Alta Planta Baja Salones Privados Planta [GEOGRAPHIC_DATA] [GEOGRAPHIC_D…" at bounding box center [150, 22] width 66 height 15
click at [131, 26] on span "Planta Alta" at bounding box center [150, 23] width 66 height 11
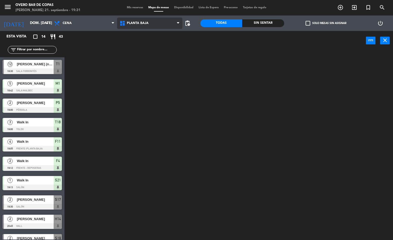
click at [147, 46] on ng-component "menu Overo Bar de [PERSON_NAME] 21. septiembre - 19:31 Mis reservas Mapa de mes…" at bounding box center [196, 120] width 393 height 240
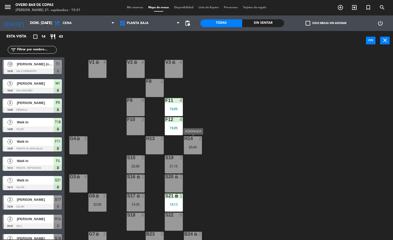
click at [198, 141] on div "H14 2" at bounding box center [193, 138] width 18 height 5
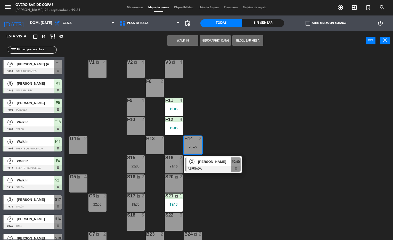
click at [137, 179] on div "lock" at bounding box center [135, 176] width 9 height 5
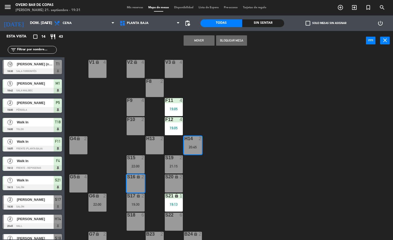
click at [193, 41] on button "Mover" at bounding box center [199, 40] width 31 height 10
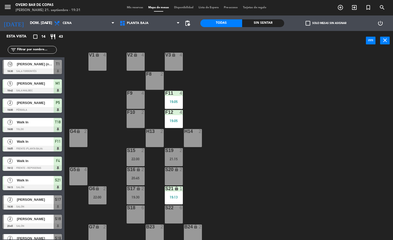
scroll to position [9, 0]
